Goal: Task Accomplishment & Management: Use online tool/utility

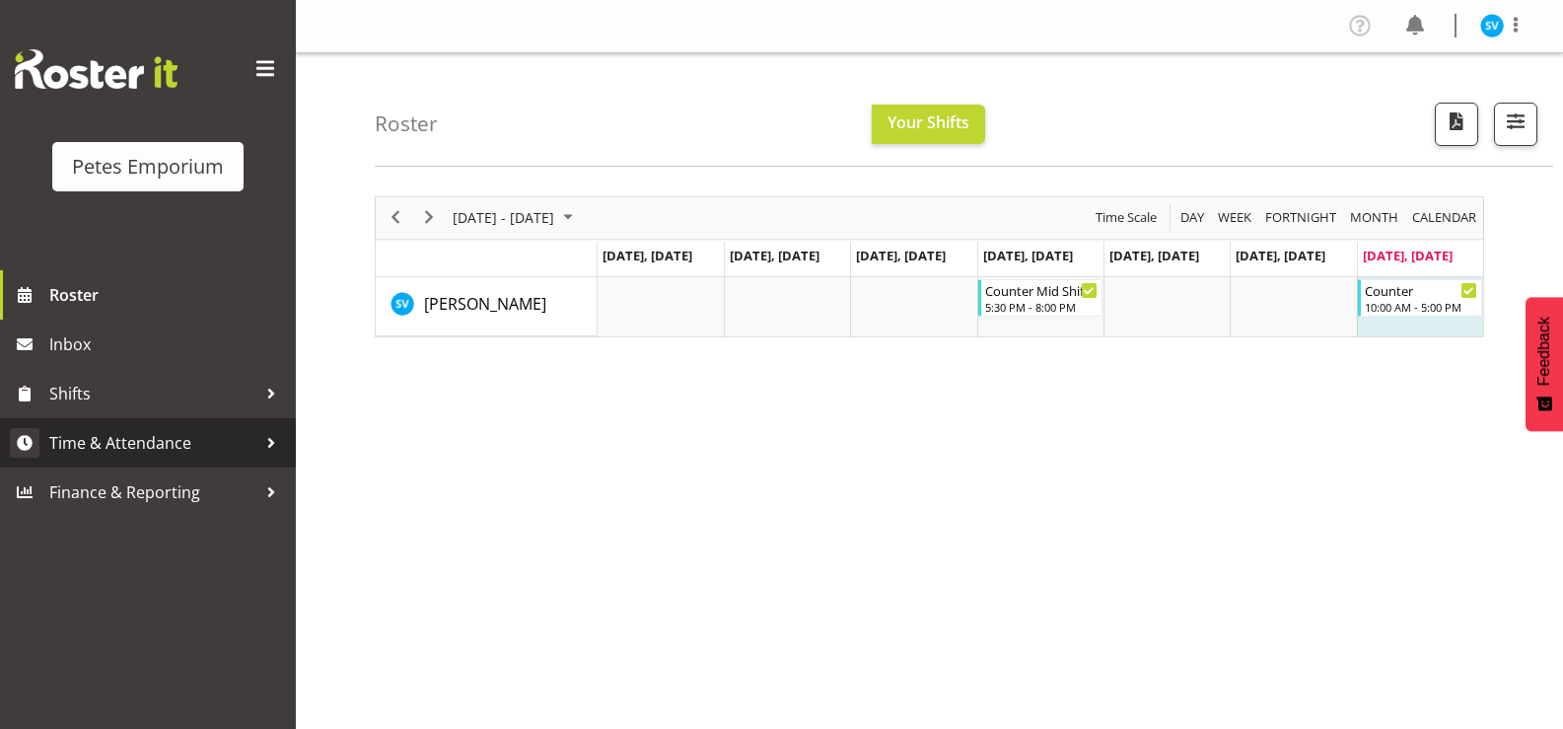
click at [147, 441] on span "Time & Attendance" at bounding box center [152, 443] width 207 height 30
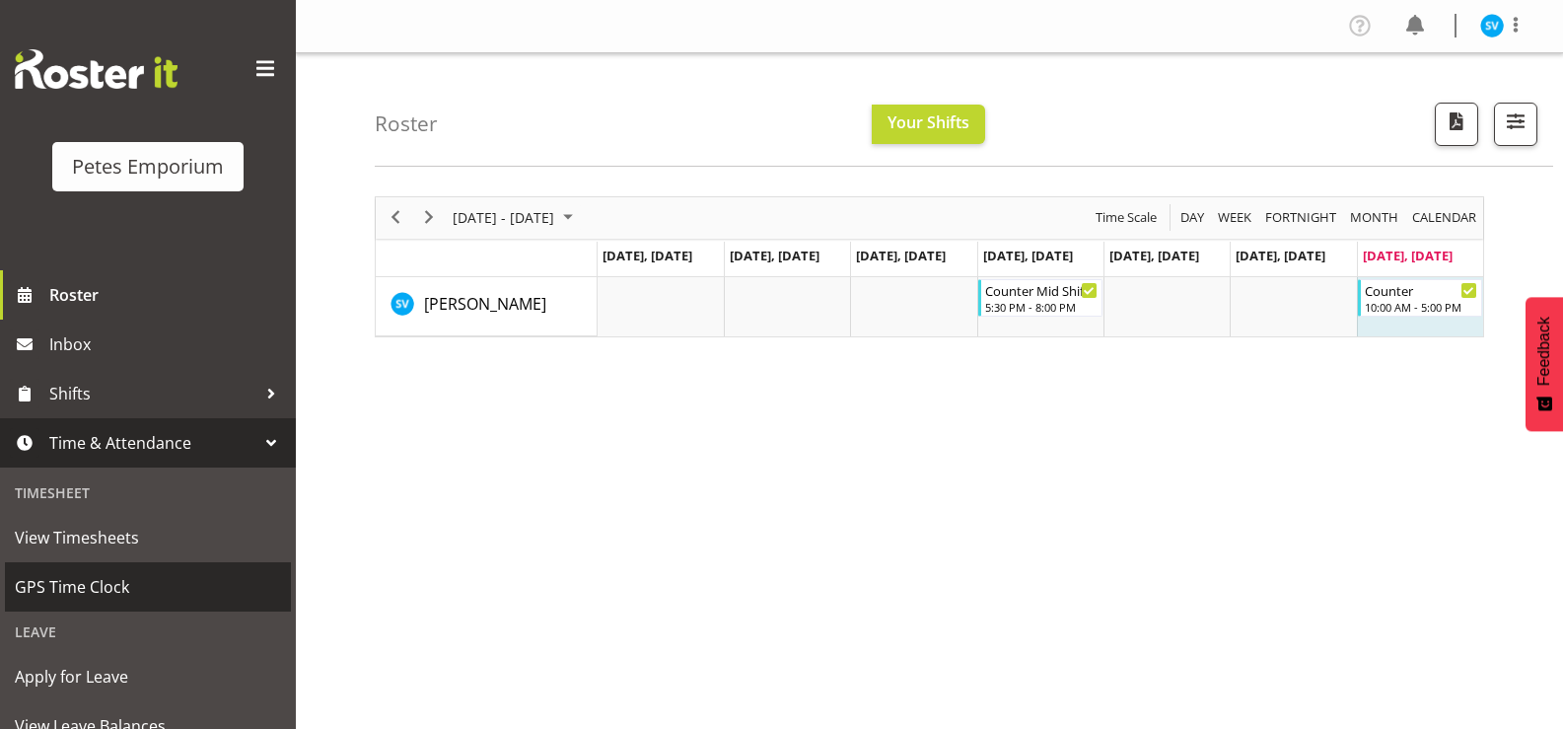
click at [129, 584] on span "GPS Time Clock" at bounding box center [148, 587] width 266 height 30
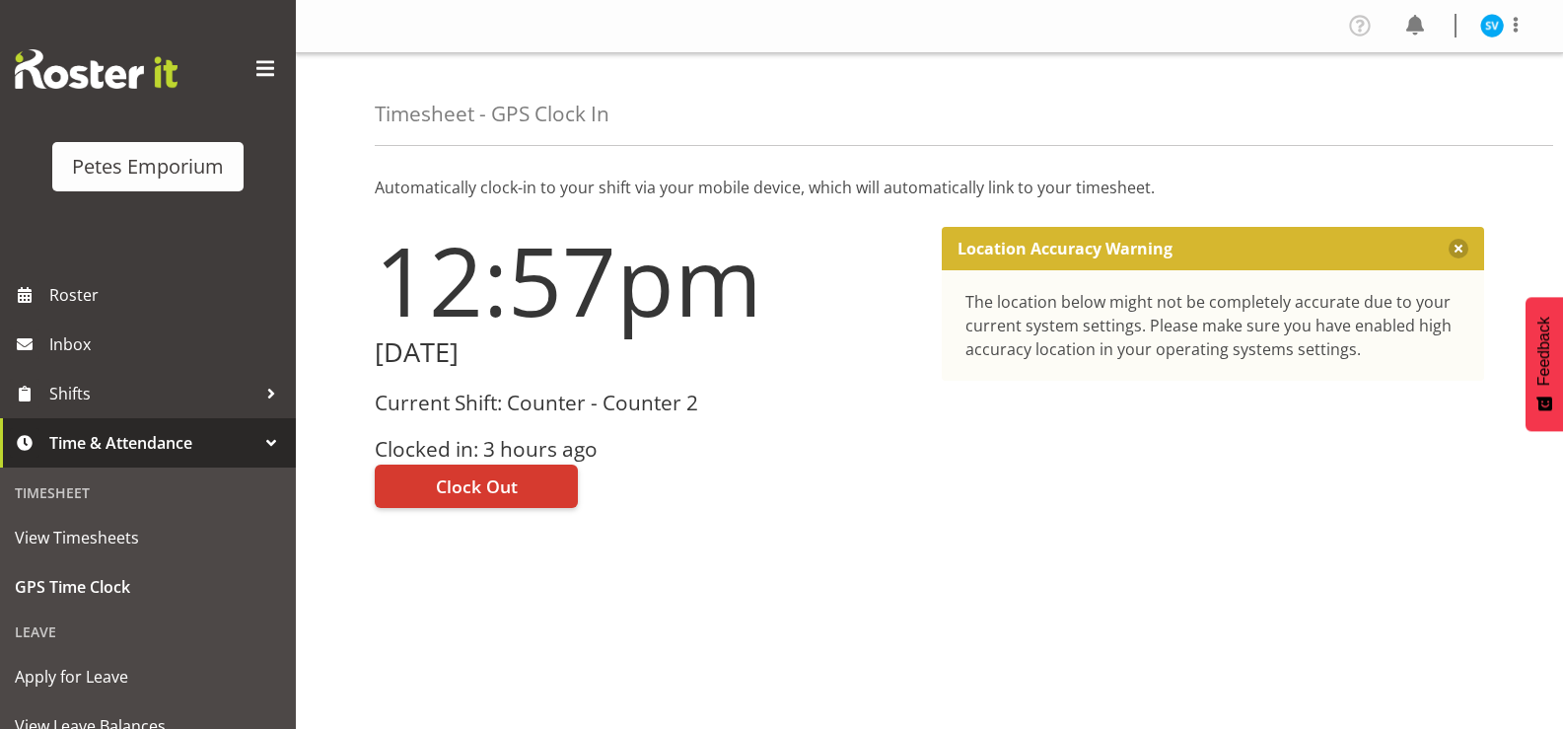
click at [483, 447] on h3 "Clocked in: 3 hours ago" at bounding box center [646, 449] width 543 height 23
click at [475, 485] on span "Clock Out" at bounding box center [477, 486] width 82 height 26
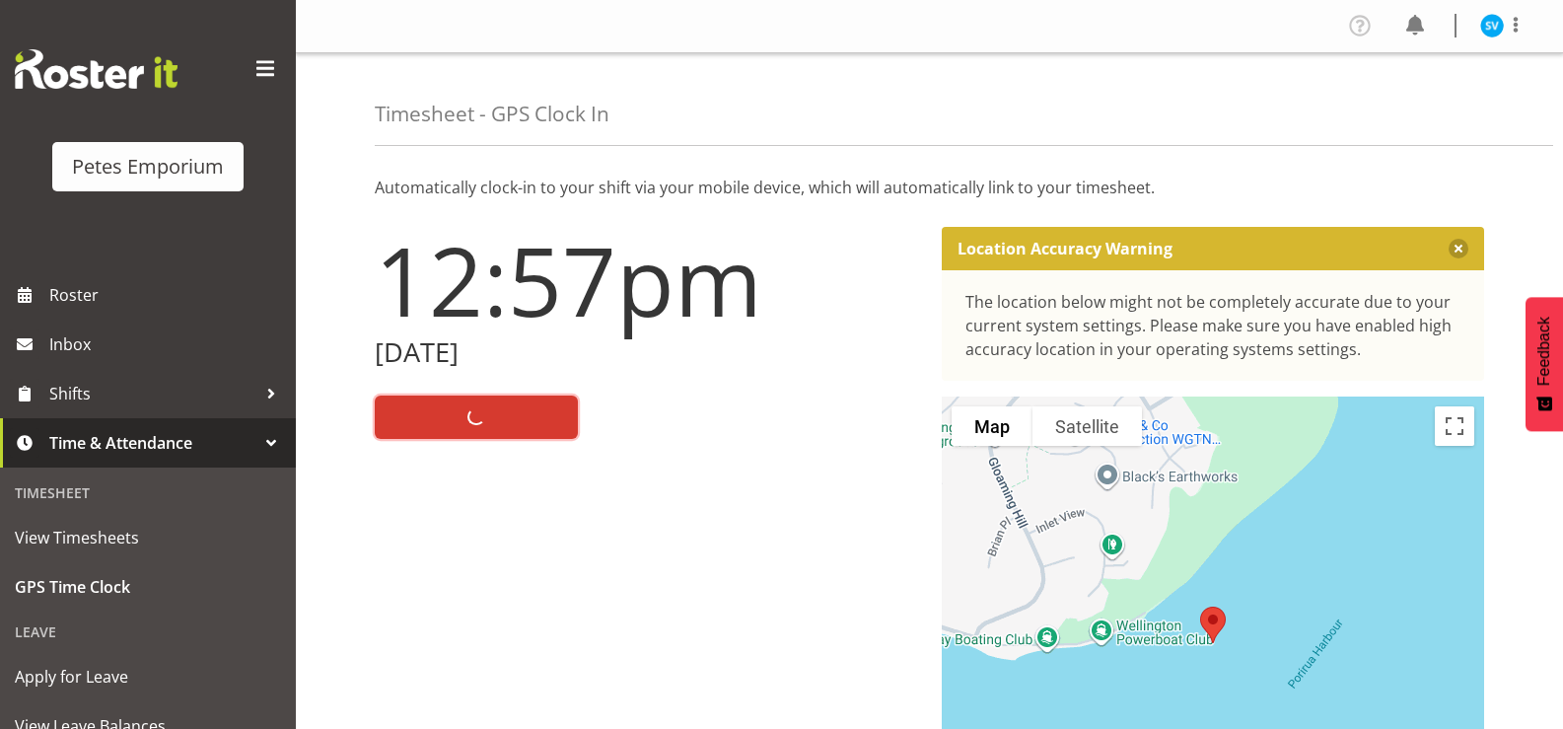
click at [1488, 23] on img at bounding box center [1492, 26] width 24 height 24
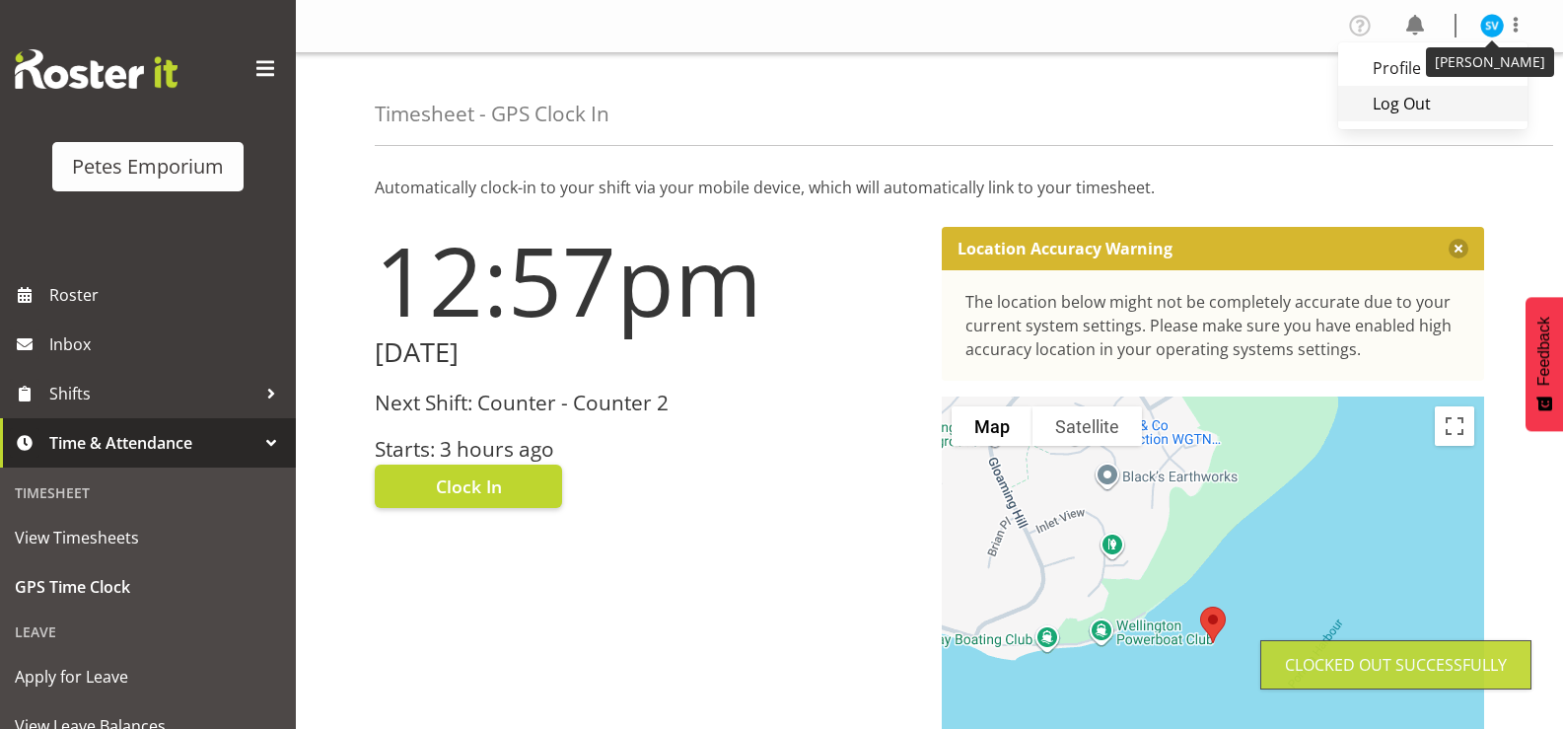
click at [1443, 103] on link "Log Out" at bounding box center [1432, 104] width 189 height 36
